Goal: Transaction & Acquisition: Purchase product/service

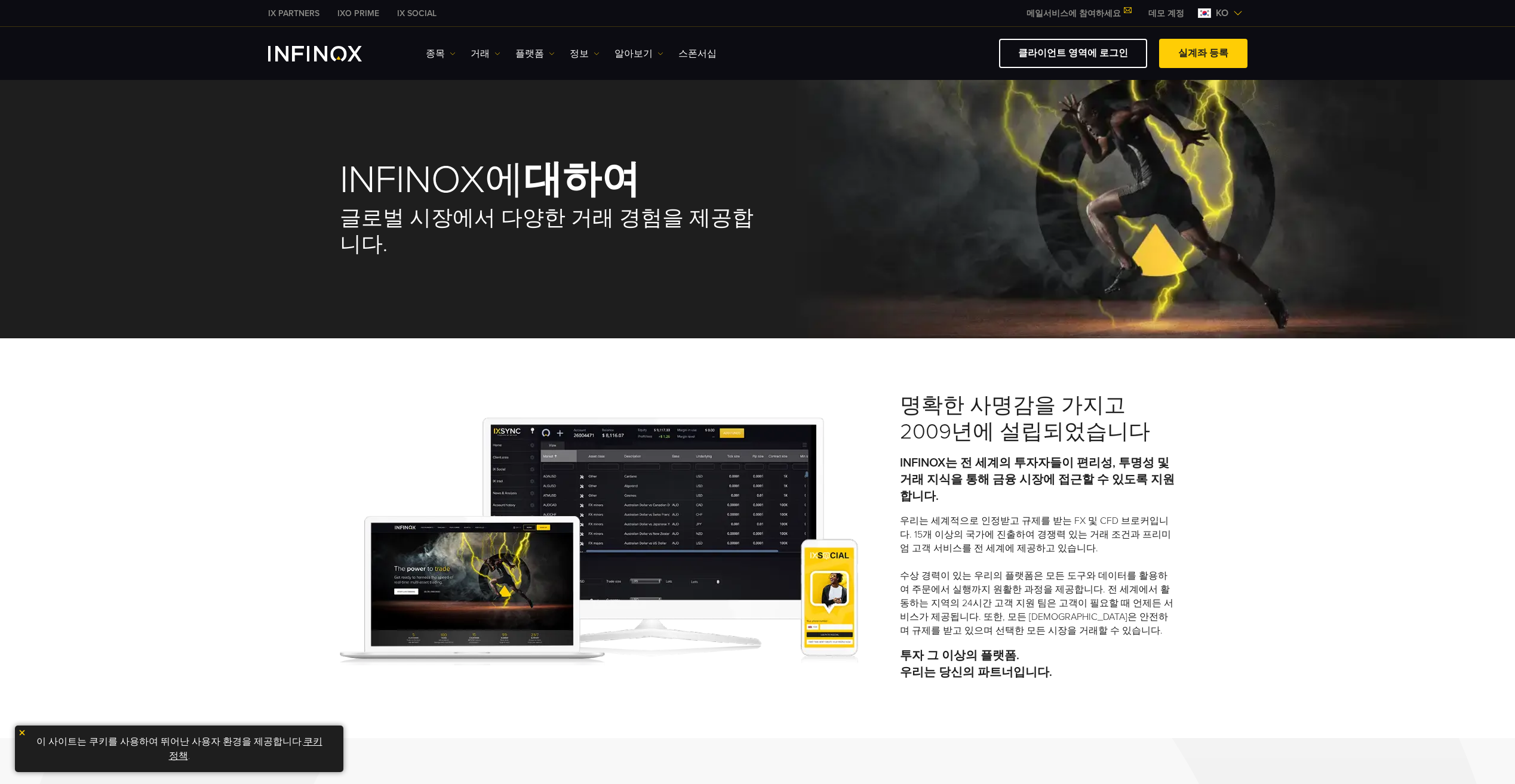
click at [307, 50] on img "INFINOX Logo" at bounding box center [315, 54] width 94 height 16
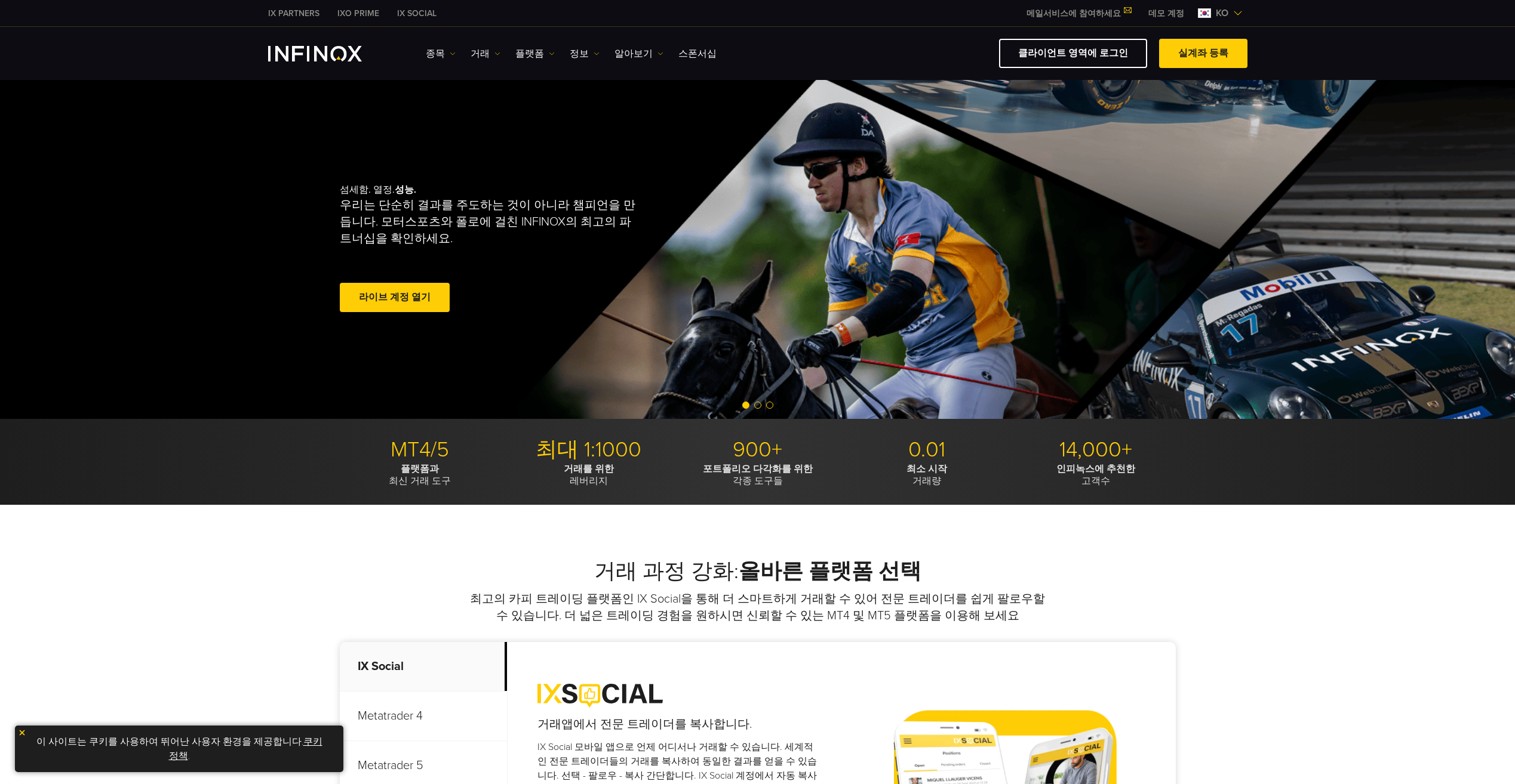
click at [416, 288] on link "라이브 계정 열기" at bounding box center [394, 297] width 110 height 29
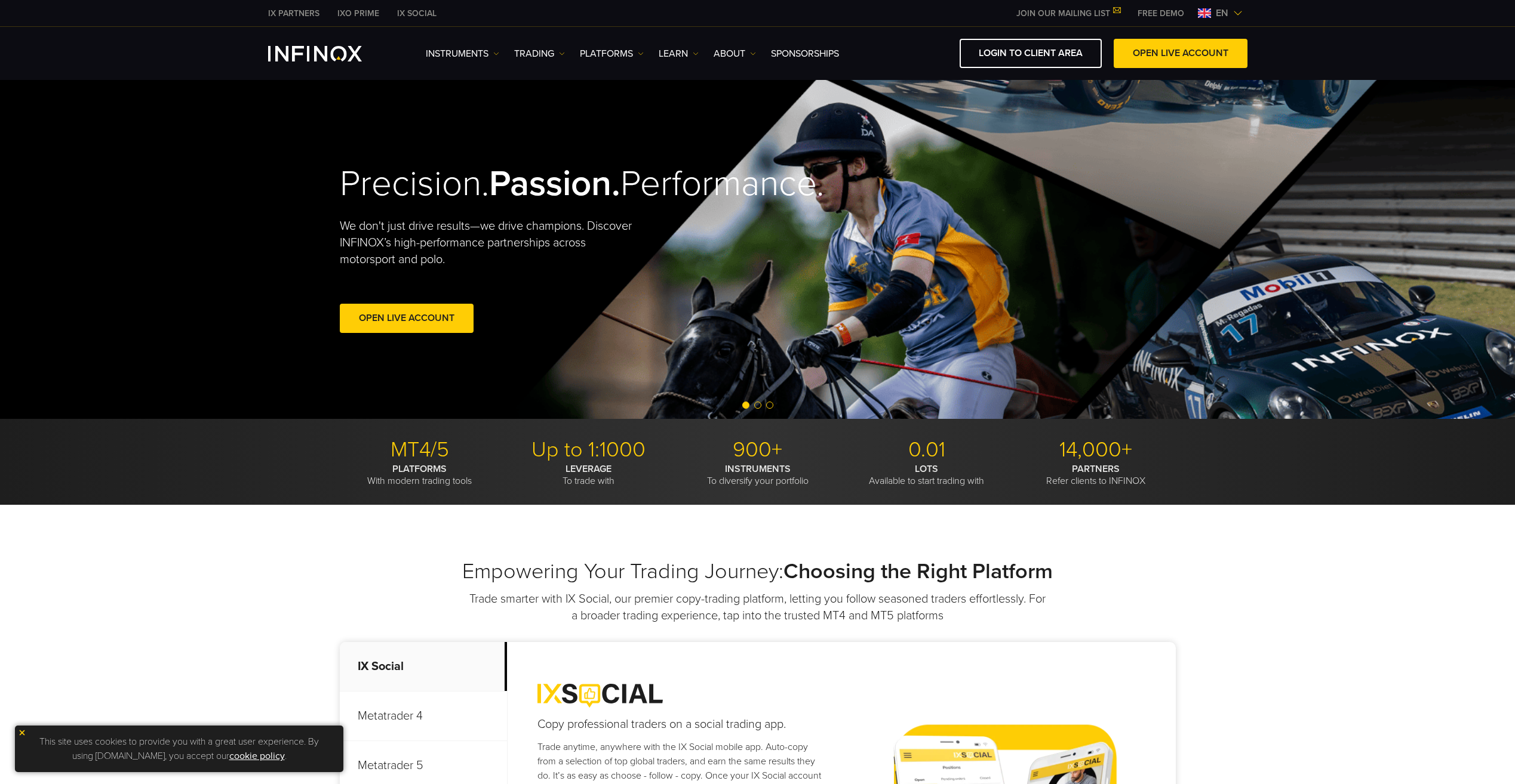
click at [1202, 13] on img at bounding box center [1205, 13] width 13 height 10
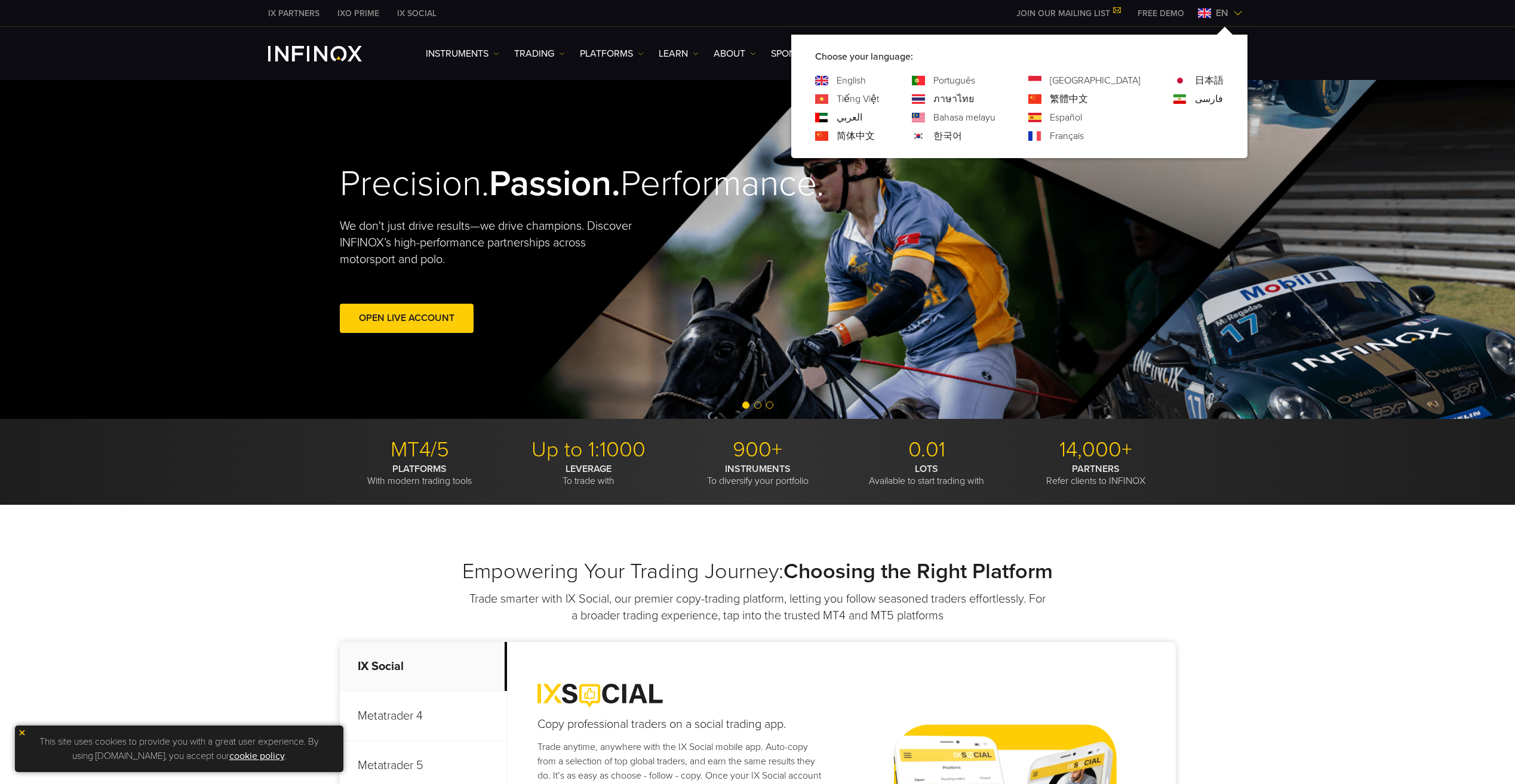
click at [962, 133] on link "한국어" at bounding box center [947, 136] width 28 height 15
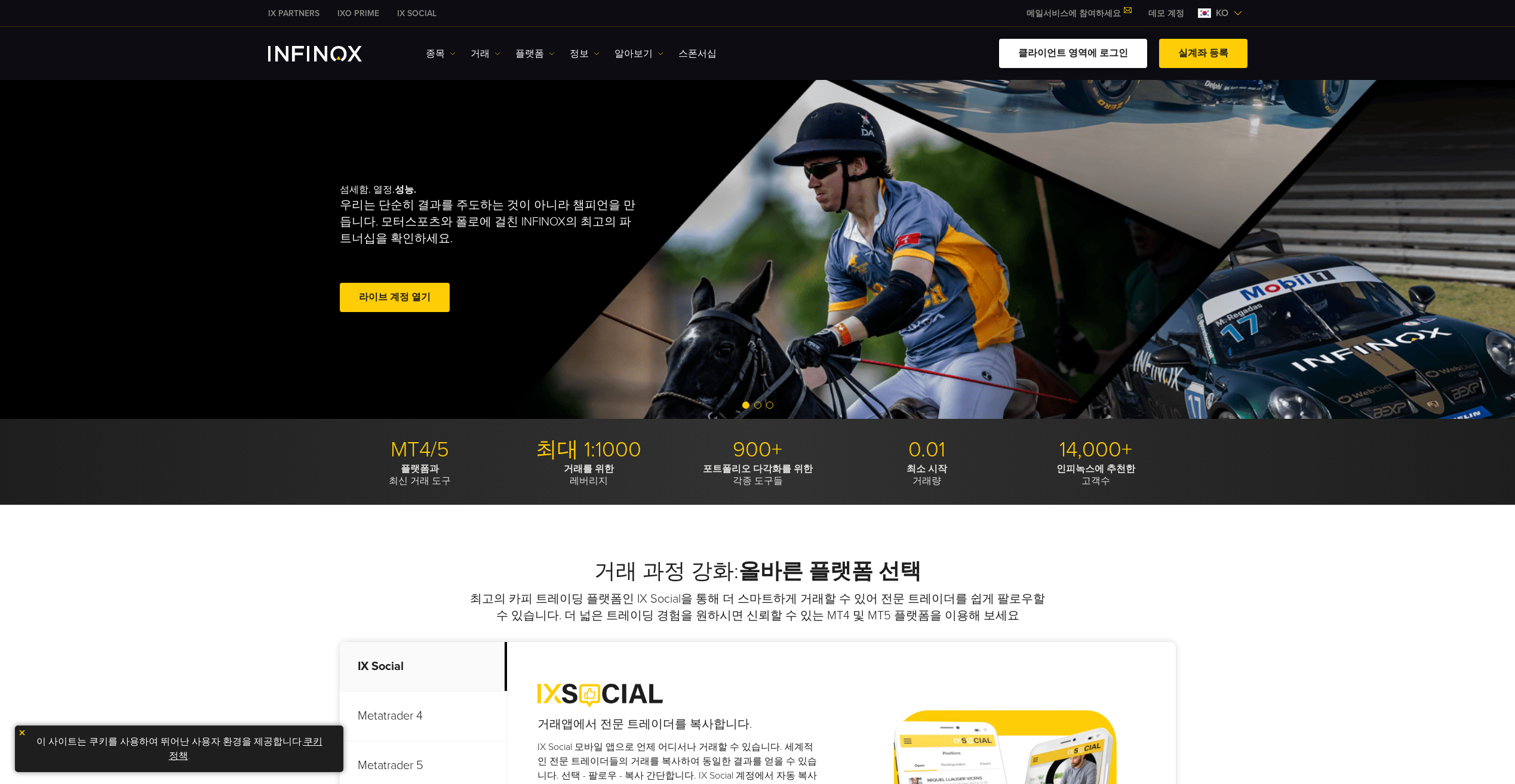
click at [1045, 61] on link "클라이언트 영역에 로그인" at bounding box center [1073, 53] width 148 height 29
